Goal: Communication & Community: Connect with others

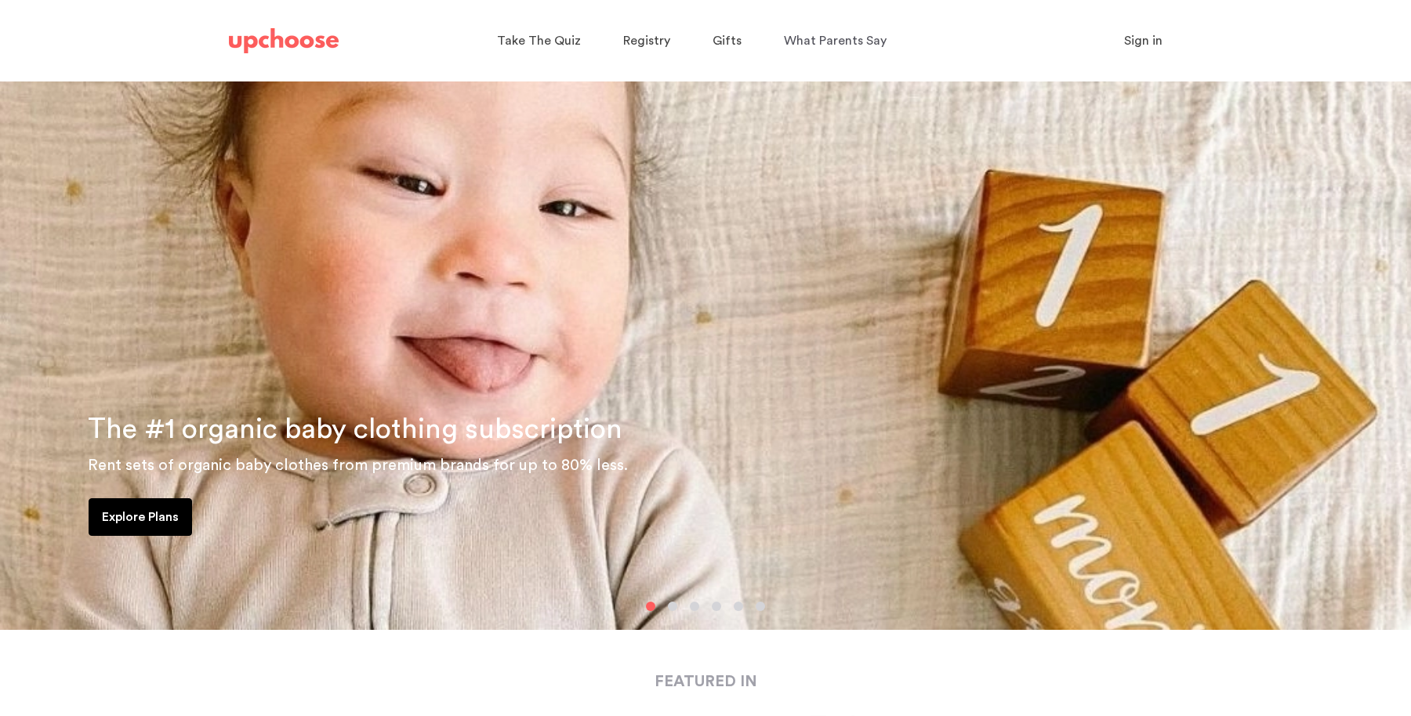
click at [307, 45] on img at bounding box center [284, 40] width 110 height 25
click at [524, 38] on span "Take The Quiz" at bounding box center [539, 40] width 84 height 13
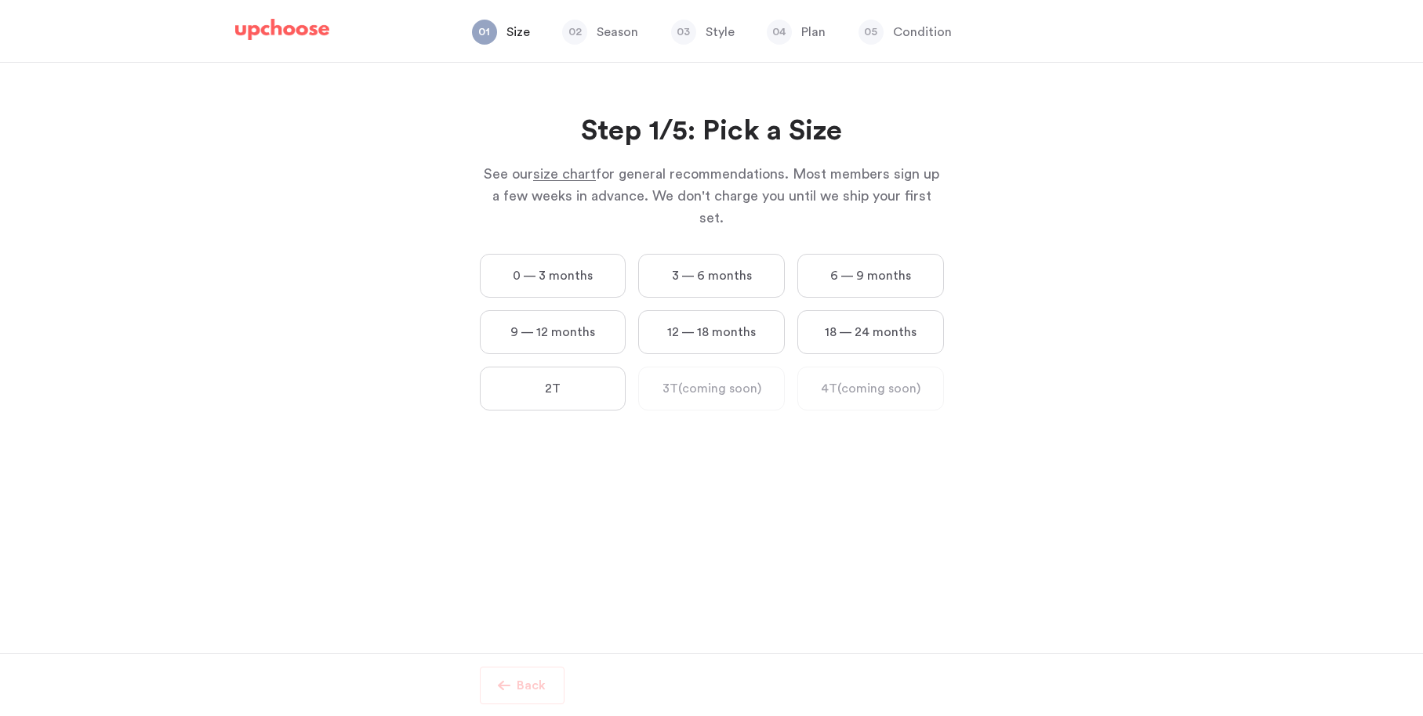
click at [285, 15] on div "01 Size 02 Season 03 Style 04 Plan 05 Condition" at bounding box center [711, 32] width 991 height 60
click at [289, 31] on img at bounding box center [282, 30] width 94 height 22
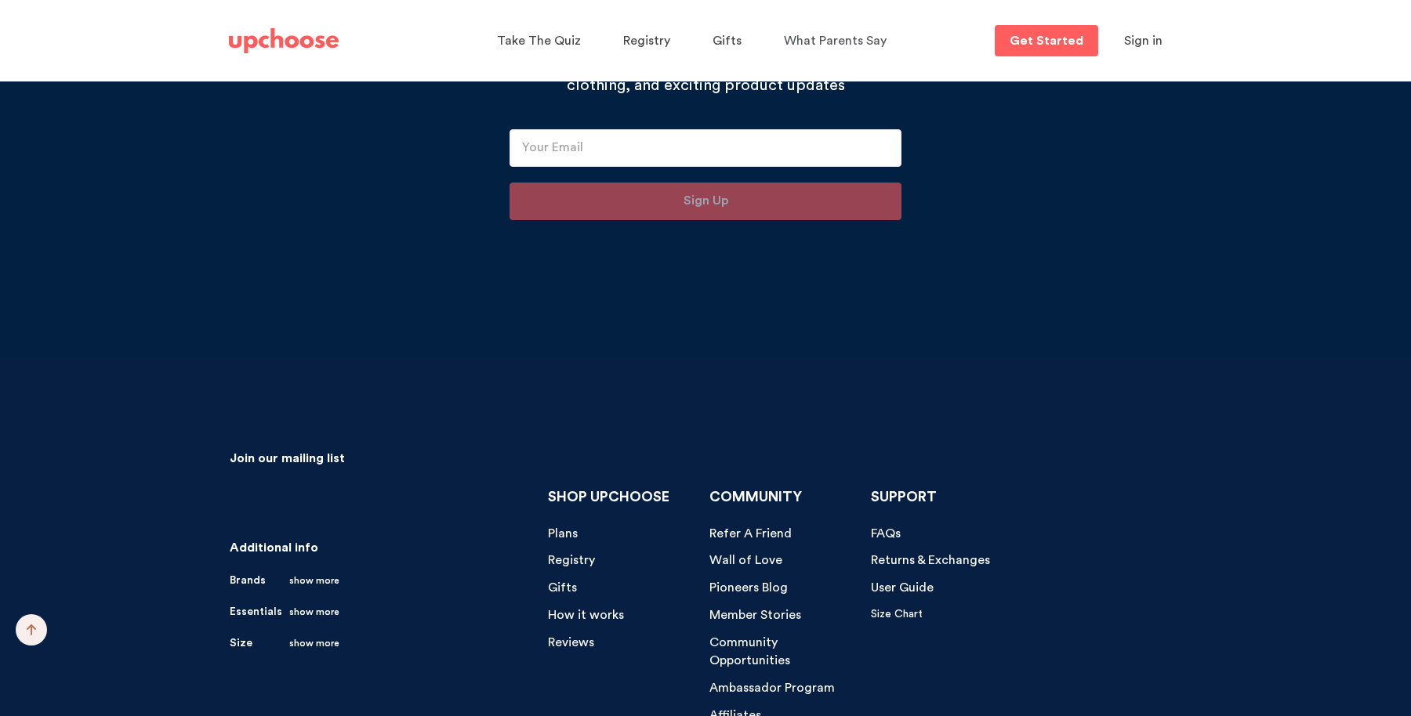
scroll to position [16308, 0]
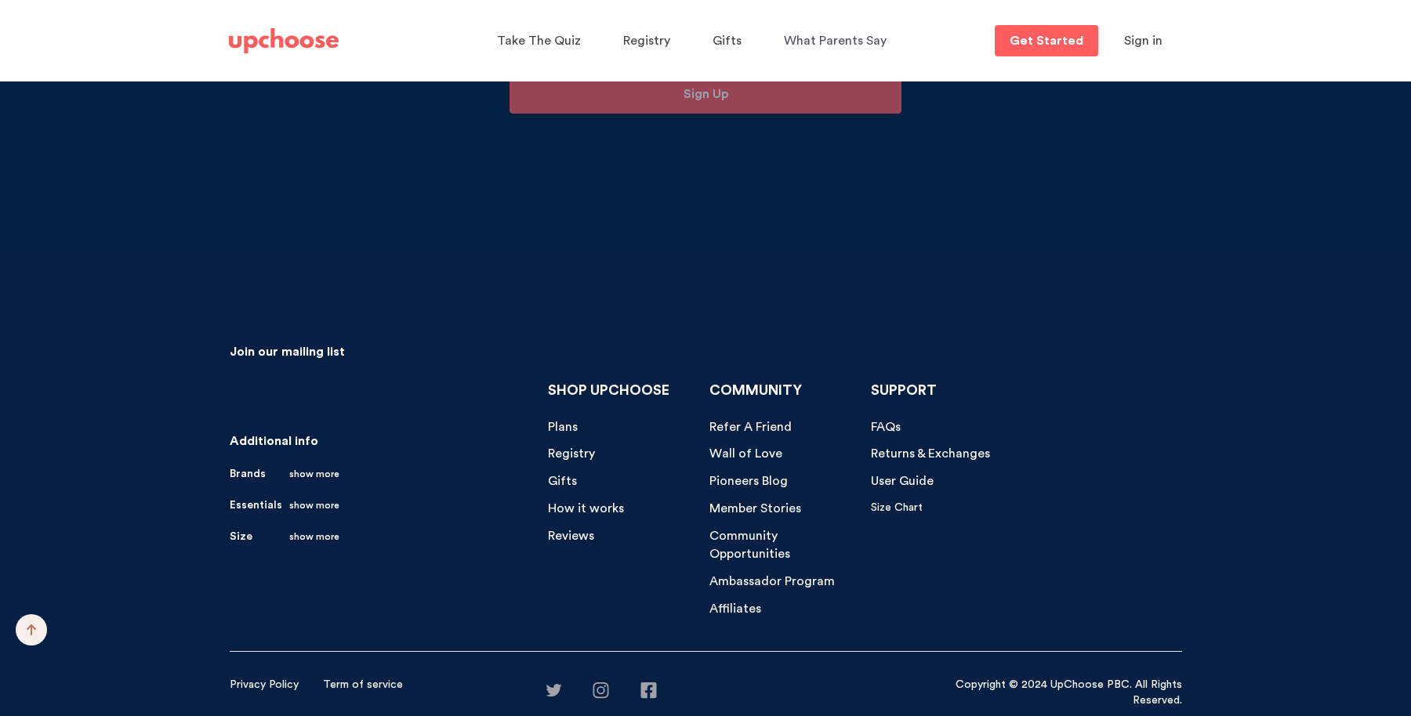
click at [247, 477] on link "Brands show more" at bounding box center [285, 474] width 110 height 16
click at [251, 471] on link "Brands show more" at bounding box center [285, 474] width 110 height 16
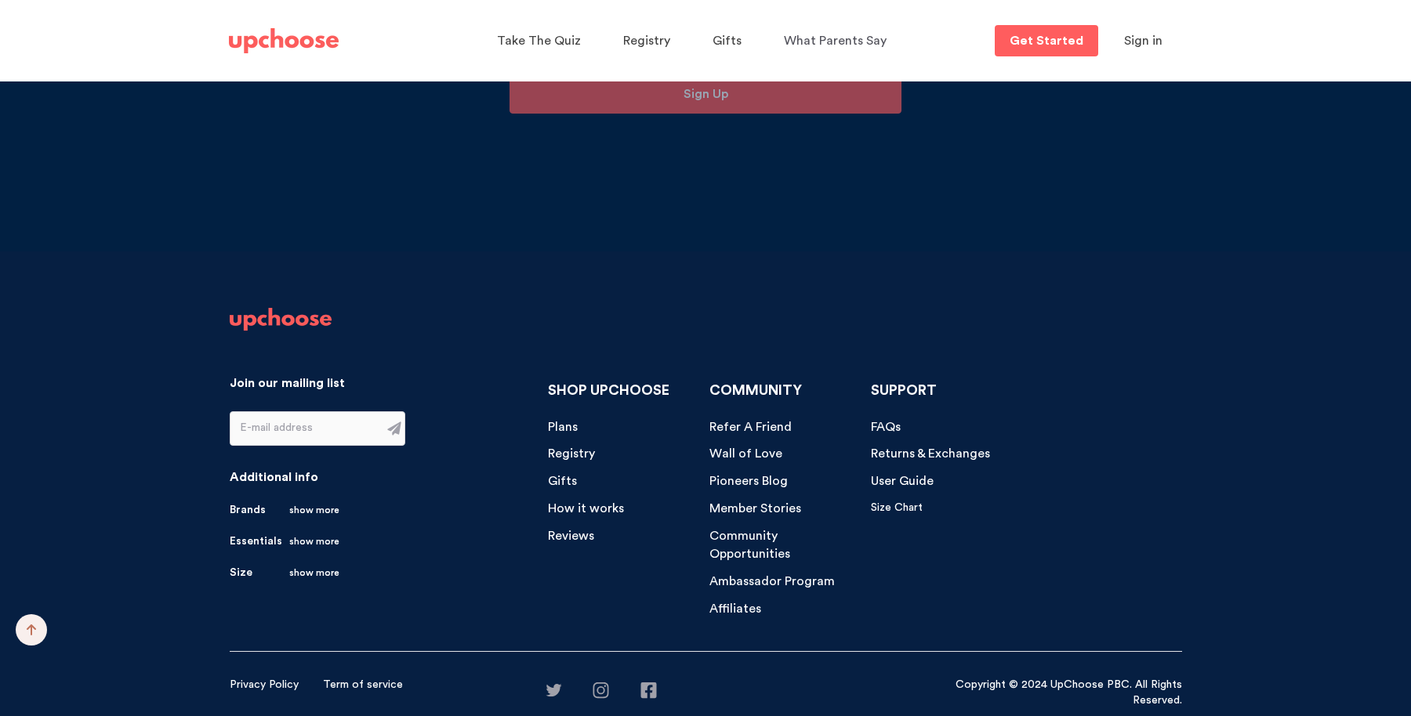
click at [266, 514] on link "Brands show more" at bounding box center [285, 510] width 110 height 16
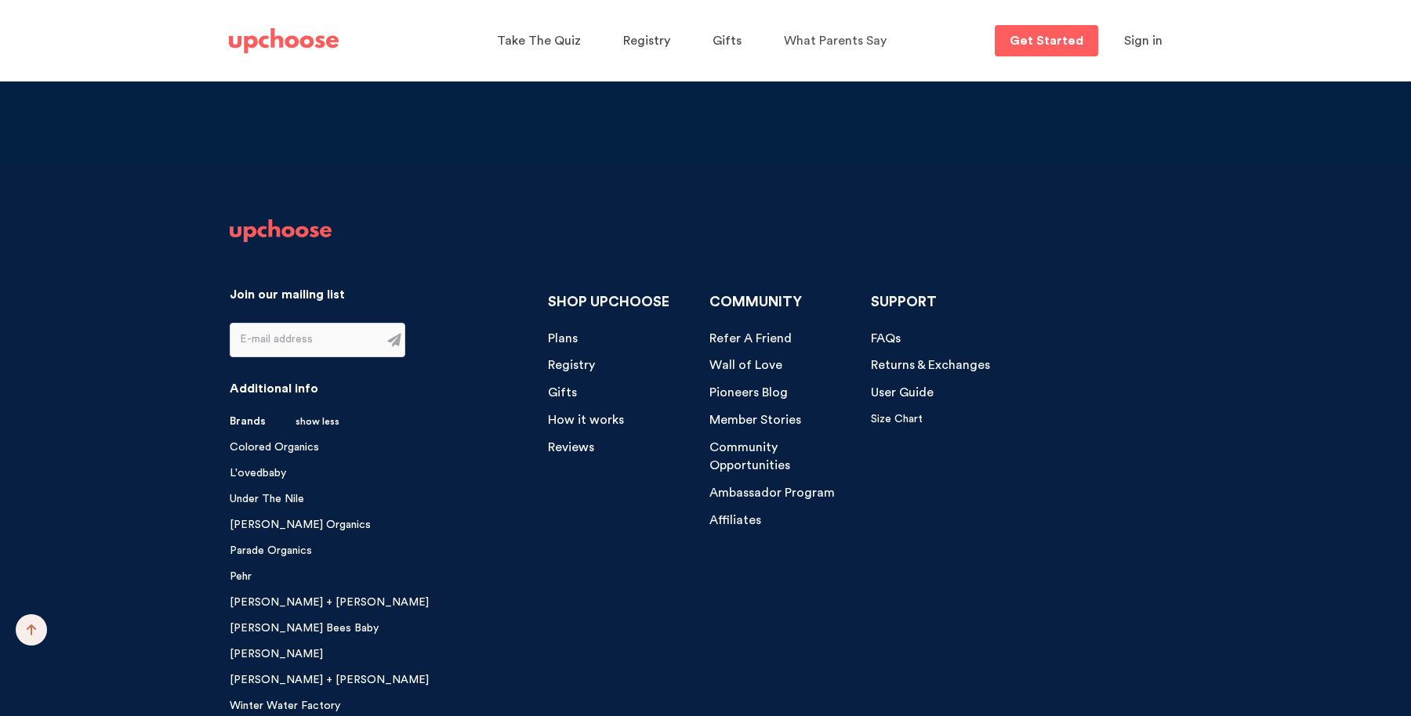
scroll to position [16322, 0]
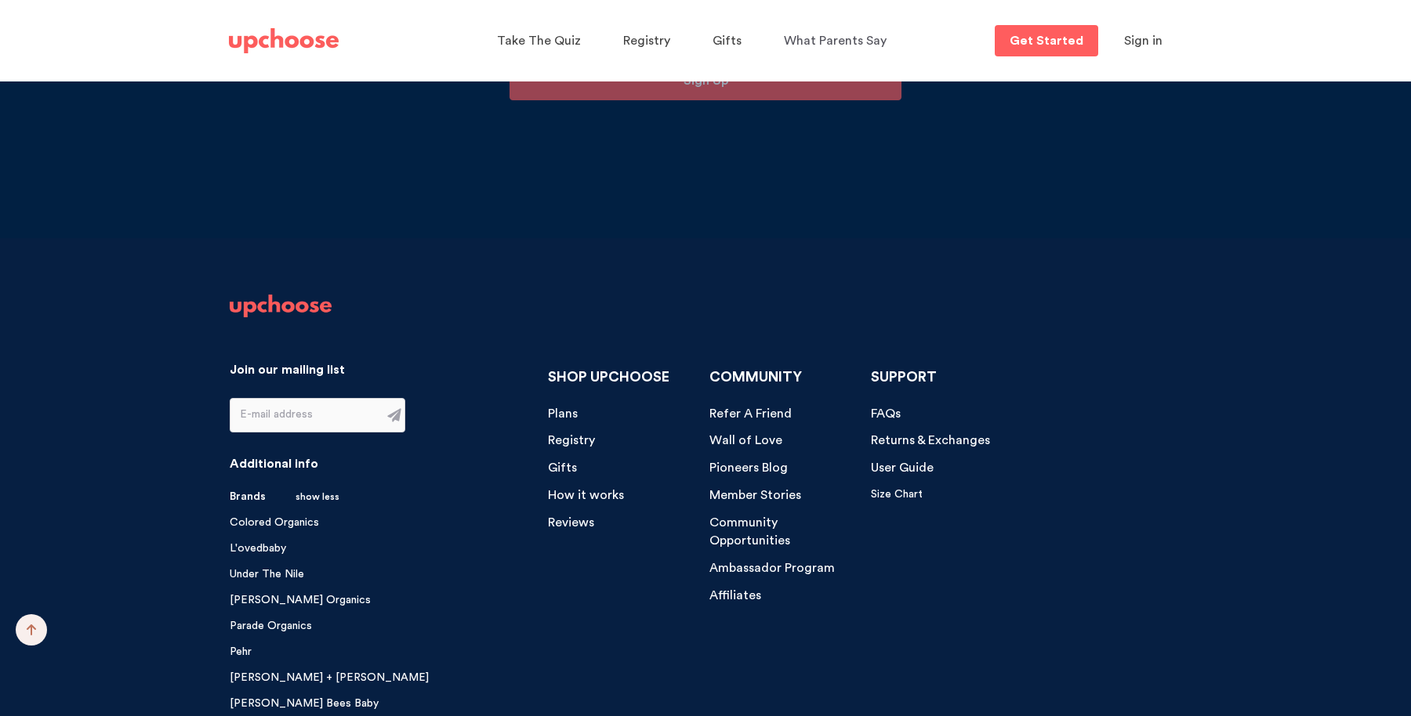
click at [738, 524] on span "Community Opportunities" at bounding box center [749, 532] width 81 height 31
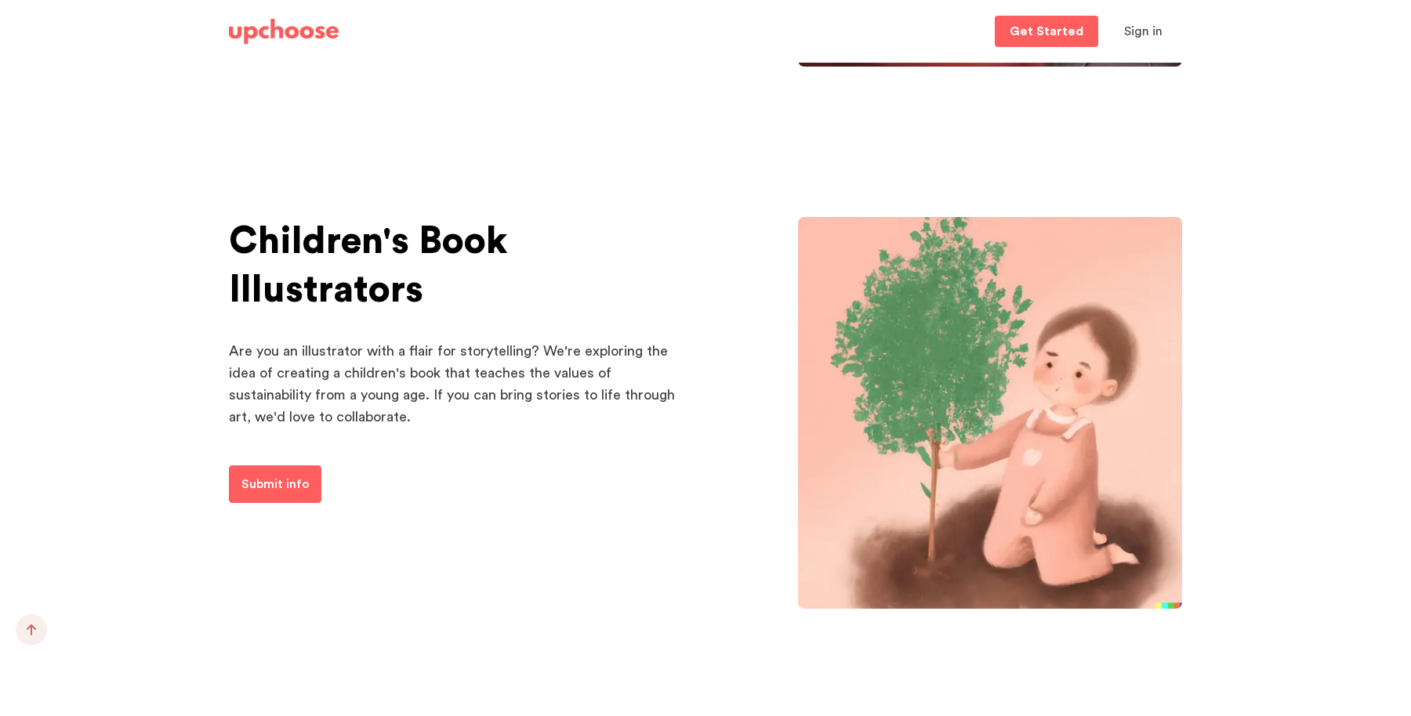
scroll to position [4324, 0]
click at [259, 483] on p "Submit info" at bounding box center [275, 485] width 68 height 19
